Goal: Transaction & Acquisition: Purchase product/service

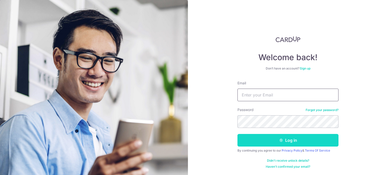
type input "steveteo72@yahoo.com.sg"
click at [278, 138] on button "Log in" at bounding box center [287, 140] width 101 height 13
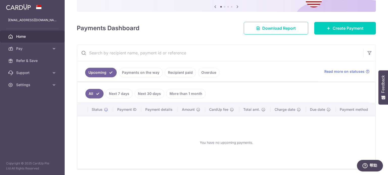
scroll to position [70, 0]
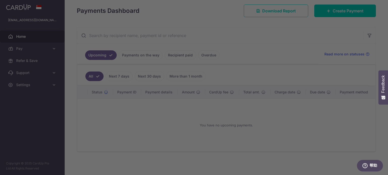
click at [291, 31] on div at bounding box center [195, 88] width 391 height 177
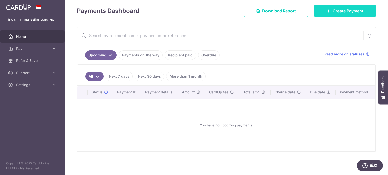
click at [332, 8] on span "Create Payment" at bounding box center [347, 11] width 31 height 6
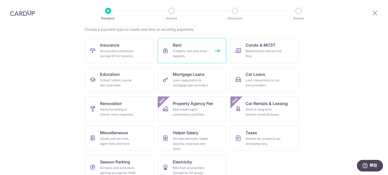
scroll to position [50, 0]
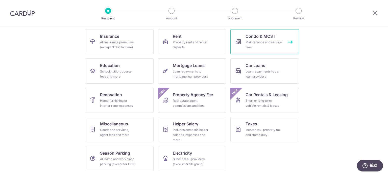
click at [259, 44] on div "Maintenance and service fees" at bounding box center [263, 45] width 36 height 10
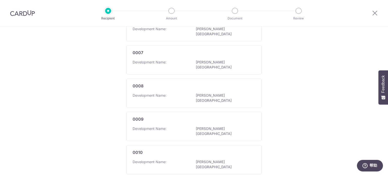
scroll to position [334, 0]
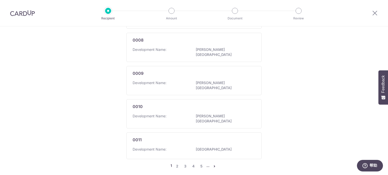
click at [24, 17] on div at bounding box center [22, 13] width 45 height 26
click at [24, 14] on img at bounding box center [22, 13] width 25 height 6
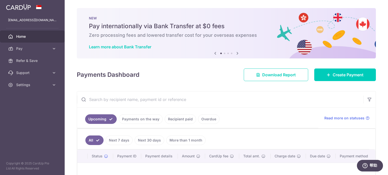
click at [235, 52] on icon at bounding box center [237, 53] width 6 height 6
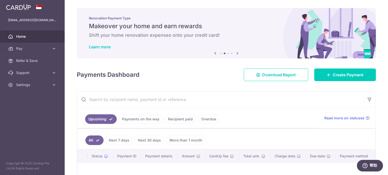
click at [235, 53] on icon at bounding box center [237, 53] width 6 height 6
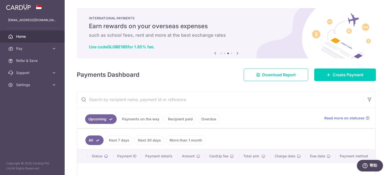
click at [235, 53] on icon at bounding box center [237, 53] width 6 height 6
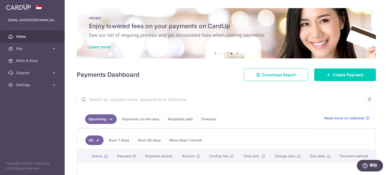
click at [163, 34] on h6 "See our list of ongoing promos and get discounted fees when making payments" at bounding box center [226, 35] width 275 height 6
click at [97, 45] on link "Learn more" at bounding box center [100, 46] width 22 height 5
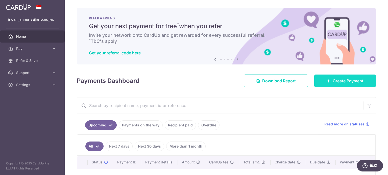
click at [344, 80] on span "Create Payment" at bounding box center [347, 81] width 31 height 6
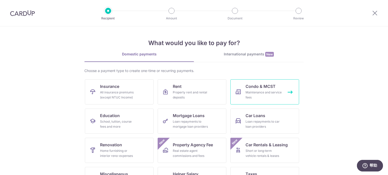
click at [265, 90] on link "Condo & MCST Maintenance and service fees" at bounding box center [264, 92] width 69 height 25
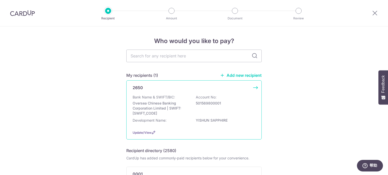
click at [211, 101] on p "501569800001" at bounding box center [224, 103] width 57 height 5
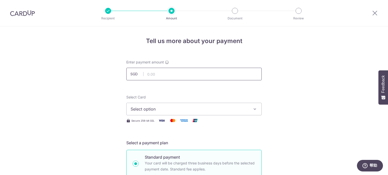
click at [195, 75] on input "text" at bounding box center [193, 74] width 135 height 13
type input "1,046.40"
click at [234, 109] on span "Select option" at bounding box center [189, 109] width 118 height 6
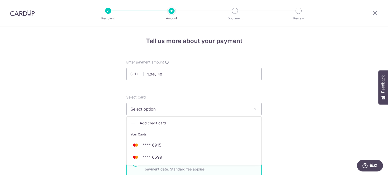
scroll to position [25, 0]
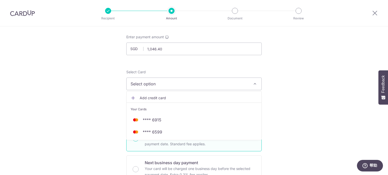
click at [160, 99] on span "Add credit card" at bounding box center [199, 98] width 118 height 5
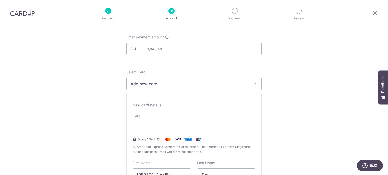
click at [190, 87] on span "Add new card" at bounding box center [189, 84] width 118 height 6
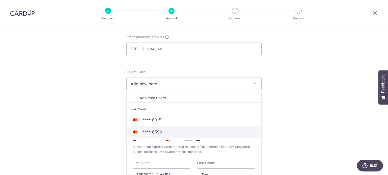
drag, startPoint x: 160, startPoint y: 131, endPoint x: 251, endPoint y: 108, distance: 93.7
click at [160, 131] on span "**** 6599" at bounding box center [152, 132] width 19 height 6
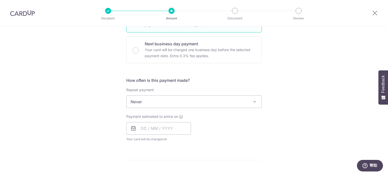
scroll to position [151, 0]
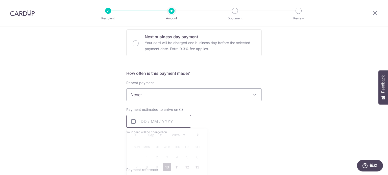
click at [143, 121] on input "text" at bounding box center [158, 121] width 65 height 13
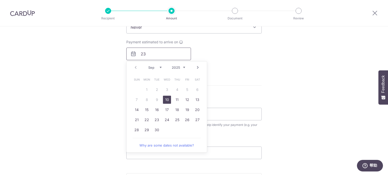
scroll to position [227, 0]
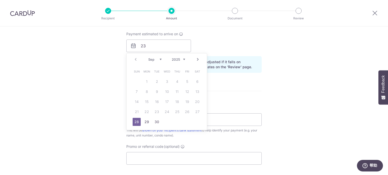
click at [157, 112] on table "Sun Mon Tue Wed Thu Fri Sat 1 2 3 4 5 6 7 8 9 10 11 12 13 14 15 16 17 18 19 20 …" at bounding box center [167, 97] width 71 height 61
click at [262, 91] on div "Tell us more about your payment Enter payment amount SGD 1,046.40 1046.40 Selec…" at bounding box center [194, 34] width 388 height 470
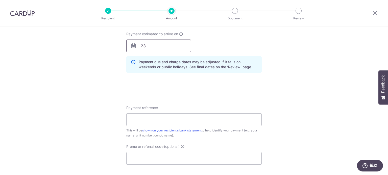
click at [148, 46] on input "23" at bounding box center [158, 46] width 65 height 13
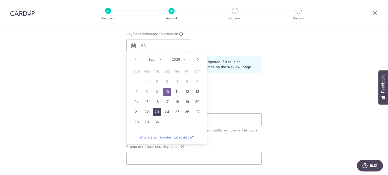
click at [154, 112] on link "23" at bounding box center [157, 112] width 8 height 8
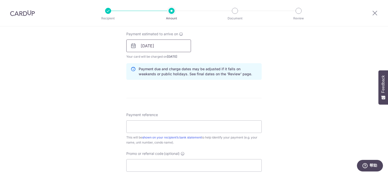
click at [162, 47] on input "23/09/2025" at bounding box center [158, 46] width 65 height 13
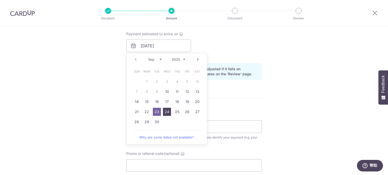
click at [166, 111] on link "24" at bounding box center [167, 112] width 8 height 8
type input "[DATE]"
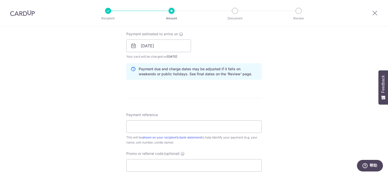
click at [275, 64] on div "Tell us more about your payment Enter payment amount SGD 1,046.40 1046.40 Selec…" at bounding box center [194, 37] width 388 height 477
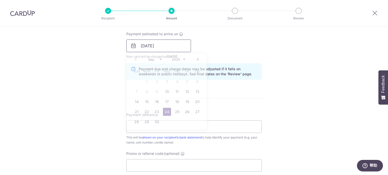
click at [165, 45] on input "[DATE]" at bounding box center [158, 46] width 65 height 13
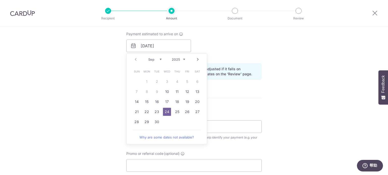
drag, startPoint x: 166, startPoint y: 111, endPoint x: 164, endPoint y: 158, distance: 47.5
click at [166, 111] on link "24" at bounding box center [167, 112] width 8 height 8
click at [253, 54] on div "Payment estimated to arrive on 24/09/2025 Prev Next Sep Oct Nov Dec 2025 2026 2…" at bounding box center [193, 46] width 141 height 28
click at [210, 48] on div "Payment estimated to arrive on 24/09/2025 Prev Next Sep Oct Nov Dec 2025 2026 2…" at bounding box center [193, 46] width 141 height 28
click at [247, 116] on div "Payment reference This will be shown on your recipient’s bank statement to help…" at bounding box center [193, 129] width 135 height 33
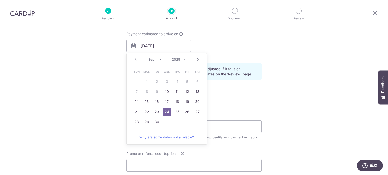
click at [281, 66] on div "Tell us more about your payment Enter payment amount SGD 1,046.40 1046.40 Selec…" at bounding box center [194, 37] width 388 height 477
click at [286, 40] on div "Tell us more about your payment Enter payment amount SGD 1,046.40 1046.40 Selec…" at bounding box center [194, 37] width 388 height 477
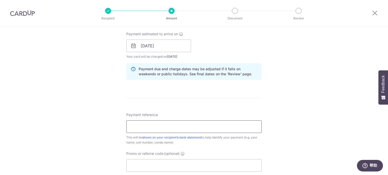
click at [165, 126] on input "Payment reference" at bounding box center [193, 127] width 135 height 13
type input "48-04-16 Yishun Sapphire"
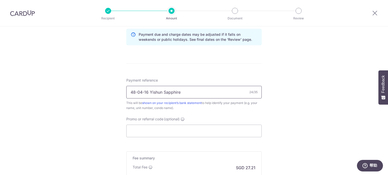
scroll to position [278, 0]
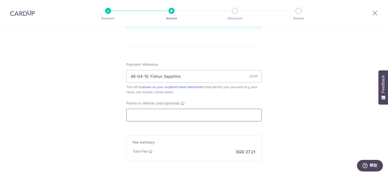
click at [175, 114] on input "Promo or referral code (optional)" at bounding box center [193, 115] width 135 height 13
paste input "OFF225"
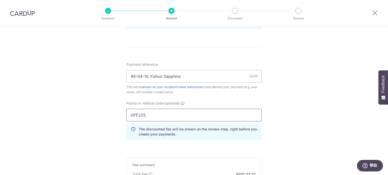
type input "OFF225"
click at [199, 76] on input "48-04-16 Yishun Sapphire" at bounding box center [193, 76] width 135 height 13
type input "48-04-16 Yishun Sapphire"
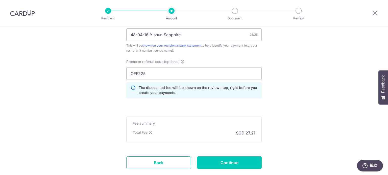
scroll to position [350, 0]
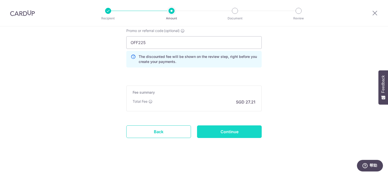
click at [239, 132] on input "Continue" at bounding box center [229, 132] width 65 height 13
type input "Create Schedule"
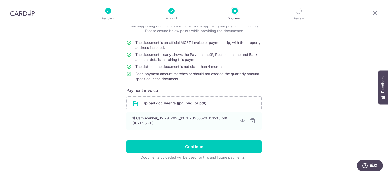
scroll to position [44, 0]
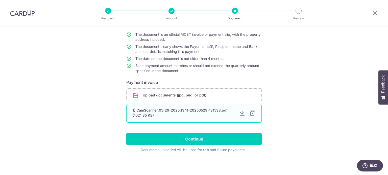
click at [251, 112] on div at bounding box center [252, 114] width 6 height 6
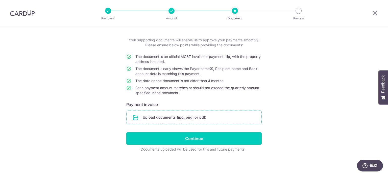
click at [201, 116] on input "file" at bounding box center [193, 117] width 135 height 13
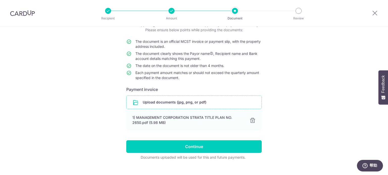
scroll to position [45, 0]
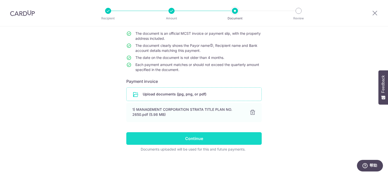
click at [194, 134] on input "Continue" at bounding box center [193, 139] width 135 height 13
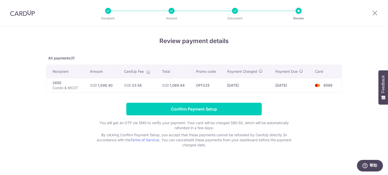
click at [147, 72] on icon at bounding box center [148, 72] width 4 height 4
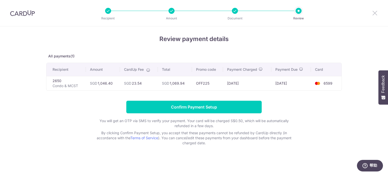
click at [374, 11] on icon at bounding box center [375, 13] width 6 height 6
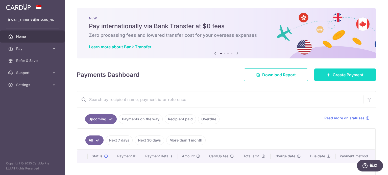
click at [334, 75] on span "Create Payment" at bounding box center [347, 75] width 31 height 6
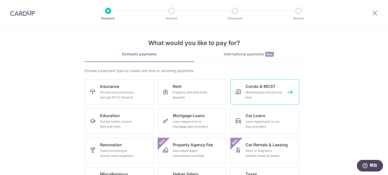
click at [256, 90] on div "Maintenance and service fees" at bounding box center [263, 95] width 36 height 10
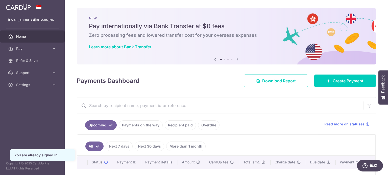
click at [223, 60] on div "Previous Next" at bounding box center [226, 60] width 28 height 6
click at [236, 60] on icon at bounding box center [237, 59] width 6 height 6
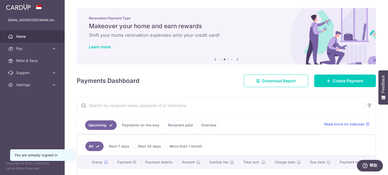
click at [236, 60] on icon at bounding box center [237, 59] width 6 height 6
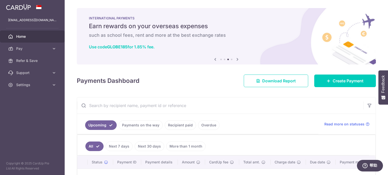
click at [236, 60] on icon at bounding box center [237, 59] width 6 height 6
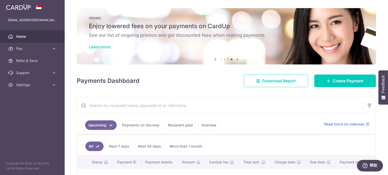
click at [106, 46] on link "Learn more" at bounding box center [100, 46] width 22 height 5
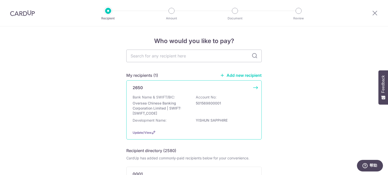
click at [171, 105] on p "Oversea Chinese Banking Corporation Limited | SWIFT: [SWIFT_CODE]" at bounding box center [161, 108] width 57 height 15
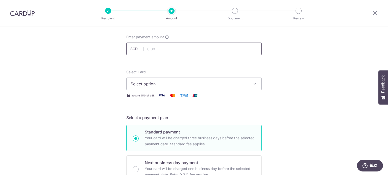
click at [159, 48] on input "text" at bounding box center [193, 49] width 135 height 13
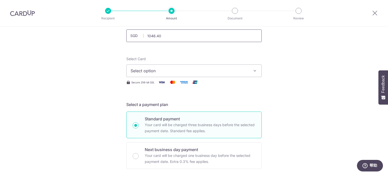
scroll to position [50, 0]
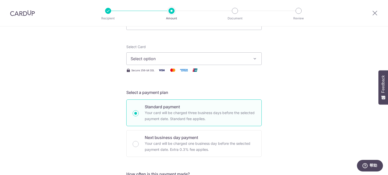
type input "1,046.40"
click at [160, 60] on span "Select option" at bounding box center [189, 59] width 118 height 6
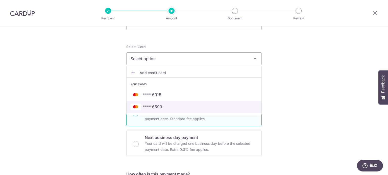
click at [157, 107] on span "**** 6599" at bounding box center [152, 107] width 19 height 6
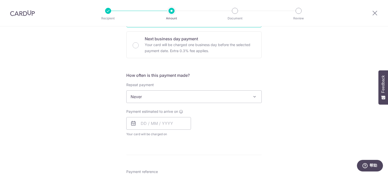
scroll to position [151, 0]
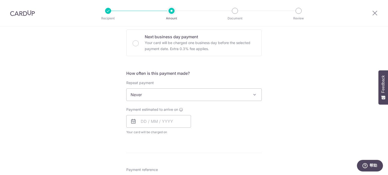
click at [251, 95] on span at bounding box center [254, 95] width 6 height 6
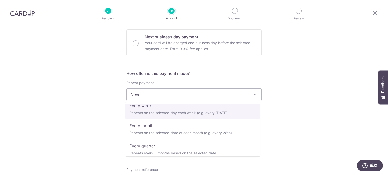
scroll to position [50, 0]
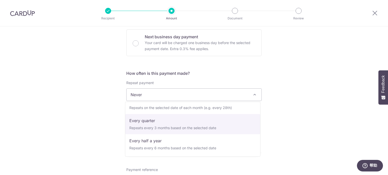
select select "4"
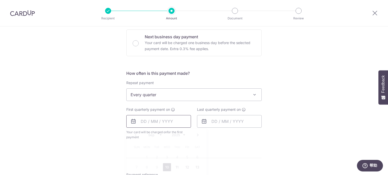
click at [142, 121] on input "text" at bounding box center [158, 121] width 65 height 13
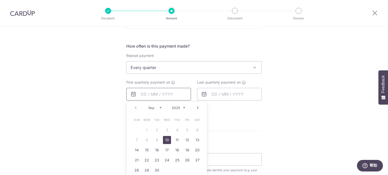
scroll to position [202, 0]
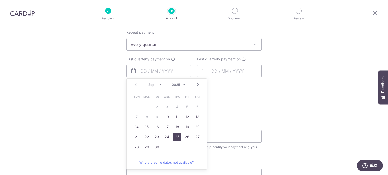
click at [175, 136] on link "25" at bounding box center [177, 137] width 8 height 8
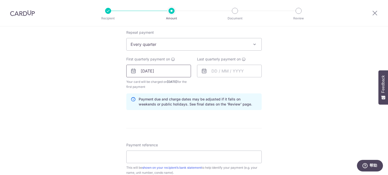
click at [165, 69] on input "[DATE]" at bounding box center [158, 71] width 65 height 13
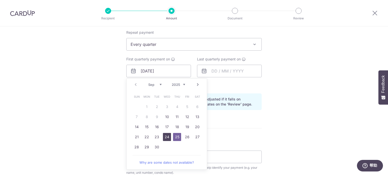
click at [164, 135] on link "24" at bounding box center [167, 137] width 8 height 8
type input "[DATE]"
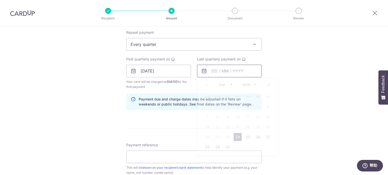
click at [216, 69] on input "text" at bounding box center [229, 71] width 65 height 13
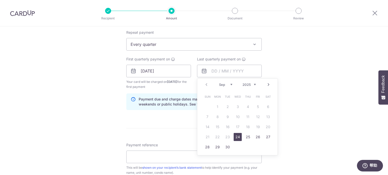
click at [230, 84] on select "Sep Oct Nov Dec" at bounding box center [225, 85] width 13 height 4
click at [237, 135] on link "24" at bounding box center [237, 137] width 8 height 8
type input "[DATE]"
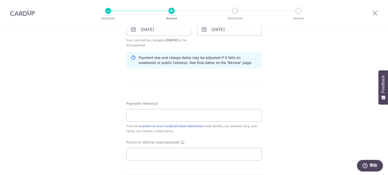
scroll to position [252, 0]
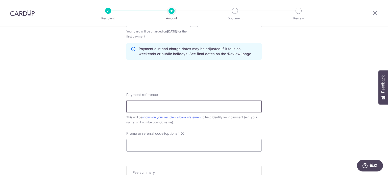
click at [218, 106] on input "Payment reference" at bounding box center [193, 106] width 135 height 13
paste input "REC185"
type input "REC185"
click at [288, 102] on div "Tell us more about your payment Enter payment amount SGD 1,046.40 1046.40 Selec…" at bounding box center [194, 15] width 388 height 482
drag, startPoint x: 147, startPoint y: 106, endPoint x: 107, endPoint y: 102, distance: 40.0
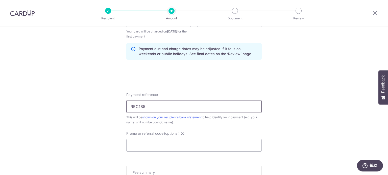
click at [109, 105] on div "Tell us more about your payment Enter payment amount SGD 1,046.40 1046.40 Selec…" at bounding box center [194, 15] width 388 height 482
click at [134, 107] on input "Payment reference" at bounding box center [193, 106] width 135 height 13
drag, startPoint x: 182, startPoint y: 107, endPoint x: 186, endPoint y: 106, distance: 3.4
click at [182, 107] on input "48-04-16 Yishun Sapphire" at bounding box center [193, 106] width 135 height 13
type input "48-04-16 Yishun Sapphire"
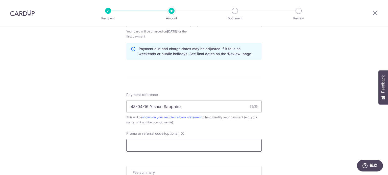
click at [159, 141] on input "Promo or referral code (optional)" at bounding box center [193, 145] width 135 height 13
paste input "REC185"
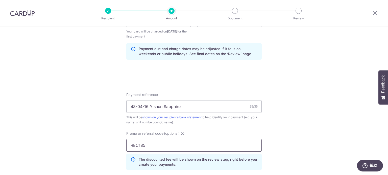
type input "REC185"
click at [285, 126] on div "Tell us more about your payment Enter payment amount SGD 1,046.40 1046.40 Selec…" at bounding box center [194, 26] width 388 height 505
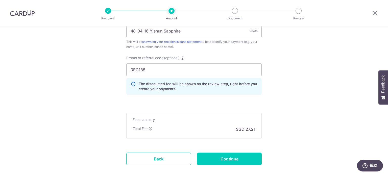
scroll to position [353, 0]
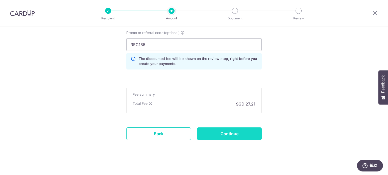
click at [231, 133] on input "Continue" at bounding box center [229, 134] width 65 height 13
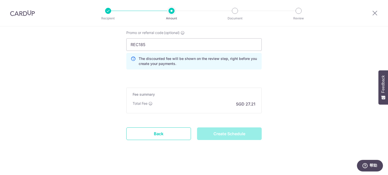
type input "Create Schedule"
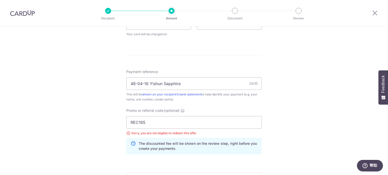
scroll to position [236, 0]
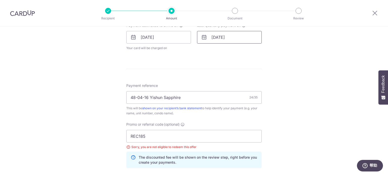
click at [220, 35] on input "24/12/2025" at bounding box center [229, 37] width 65 height 13
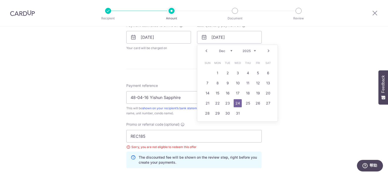
click at [229, 50] on select "Sep Oct Nov Dec" at bounding box center [225, 51] width 13 height 4
click at [295, 53] on div "Tell us more about your payment Enter payment amount SGD 1,046.40 1046.40 Selec…" at bounding box center [194, 34] width 388 height 486
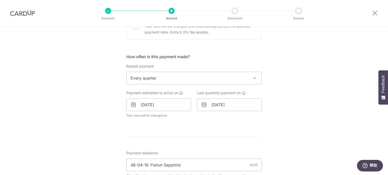
scroll to position [177, 0]
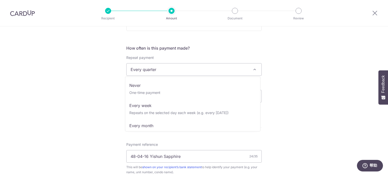
click at [252, 70] on span at bounding box center [254, 70] width 6 height 6
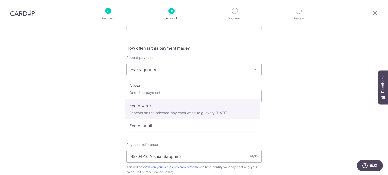
scroll to position [0, 0]
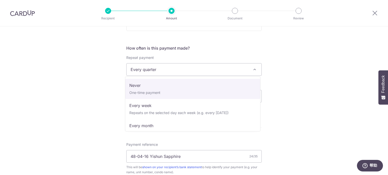
select select "1"
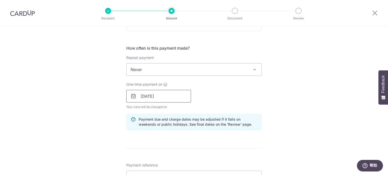
click at [162, 95] on input "24/09/2025" at bounding box center [158, 96] width 65 height 13
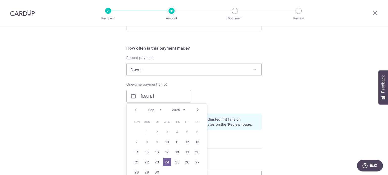
click at [224, 97] on div "One-time payment on 24/09/2025 Prev Next Sep Oct Nov Dec 2025 2026 2027 2028 20…" at bounding box center [193, 96] width 141 height 28
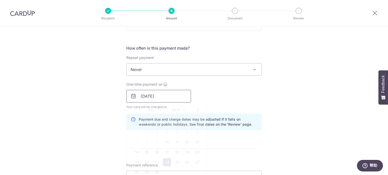
click at [165, 95] on input "24/09/2025" at bounding box center [158, 96] width 65 height 13
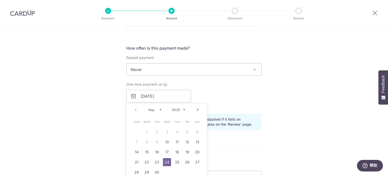
click at [165, 162] on link "24" at bounding box center [167, 163] width 8 height 8
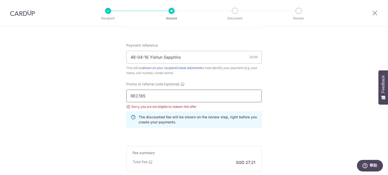
scroll to position [303, 0]
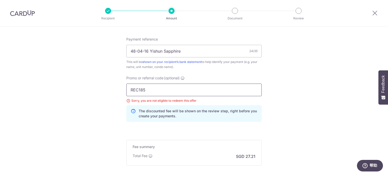
click at [135, 90] on input "REC185" at bounding box center [193, 90] width 135 height 13
paste input "OFF22"
type input "OFF225"
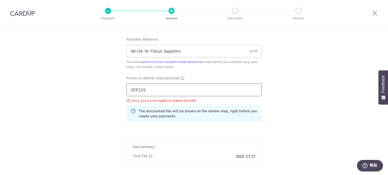
click at [182, 91] on input "OFF225" at bounding box center [193, 90] width 135 height 13
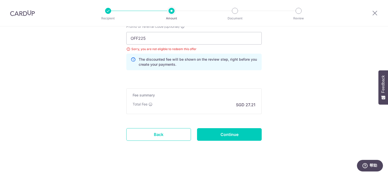
scroll to position [357, 0]
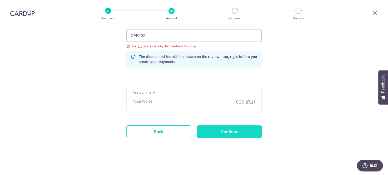
click at [225, 130] on input "Continue" at bounding box center [229, 132] width 65 height 13
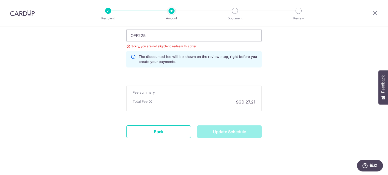
type input "Update Schedule"
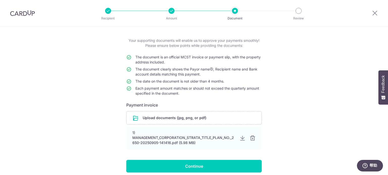
scroll to position [49, 0]
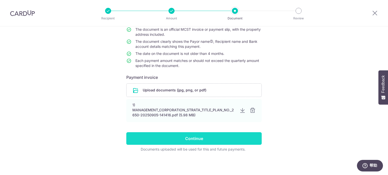
click at [193, 138] on input "Continue" at bounding box center [193, 139] width 135 height 13
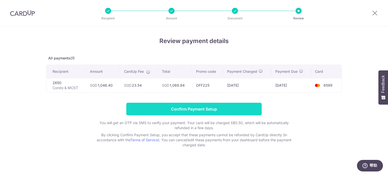
click at [197, 107] on input "Confirm Payment Setup" at bounding box center [193, 109] width 135 height 13
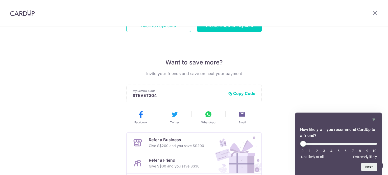
scroll to position [120, 0]
